Goal: Information Seeking & Learning: Learn about a topic

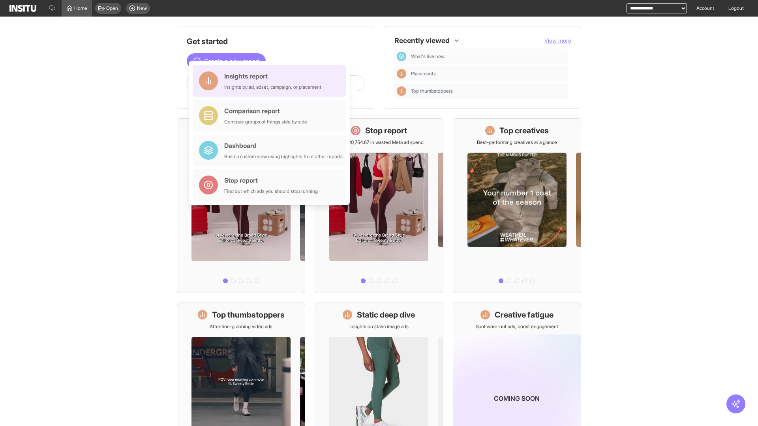
click at [271, 81] on div "Insights report Insights by ad, adset, campaign, or placement" at bounding box center [272, 80] width 97 height 19
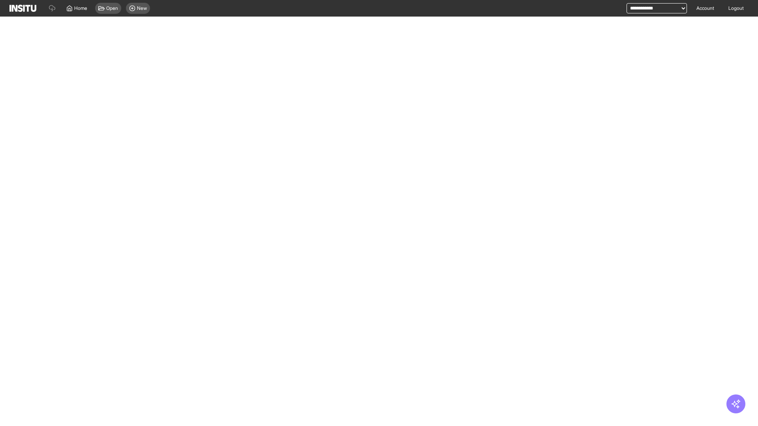
select select "**"
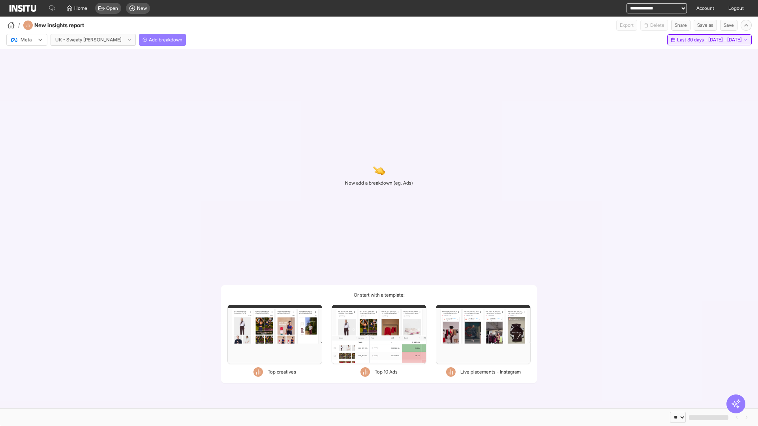
click at [691, 40] on span "Last 30 days - [DATE] - [DATE]" at bounding box center [709, 40] width 65 height 6
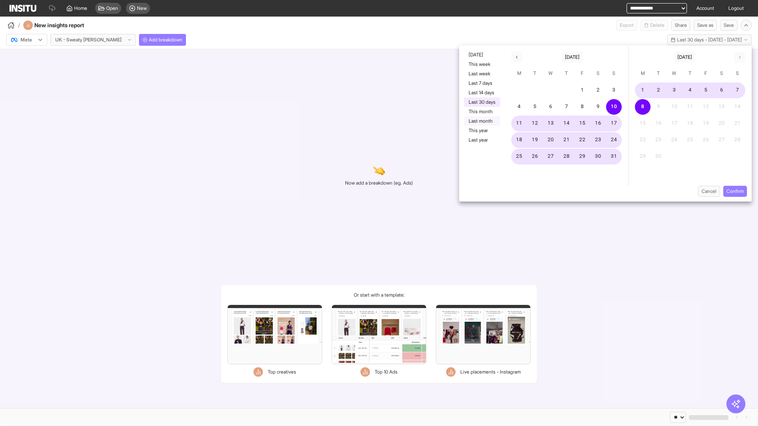
click at [481, 121] on button "Last month" at bounding box center [482, 120] width 36 height 9
